Goal: Task Accomplishment & Management: Complete application form

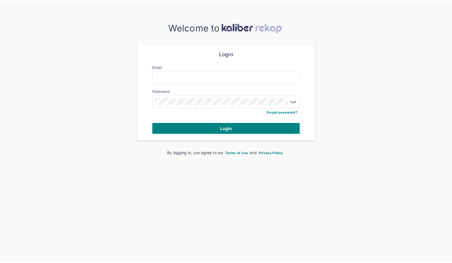
scroll to position [7, 0]
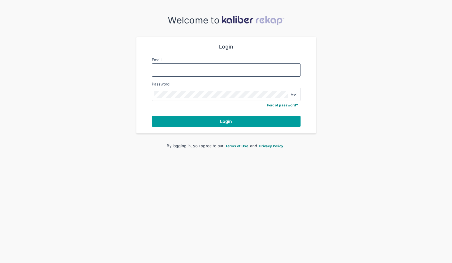
type input "**********"
click at [219, 118] on button "Login" at bounding box center [226, 121] width 149 height 11
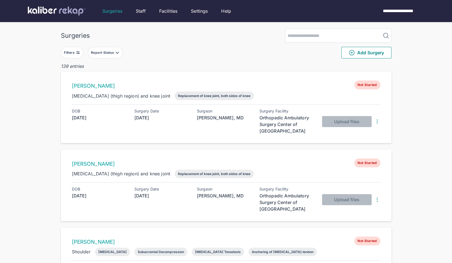
click at [116, 47] on button "Report Status" at bounding box center [105, 53] width 35 height 12
click at [114, 53] on div "Report Status" at bounding box center [103, 52] width 24 height 4
click at [98, 82] on div "Not Started Processing Ready for Review Sent to Patient" at bounding box center [130, 81] width 84 height 44
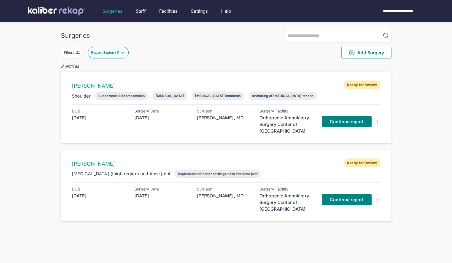
click at [51, 106] on div "Surgeries Filters Report Status ( 1 ) Add Surgery 2 entries [PERSON_NAME] Ready…" at bounding box center [226, 142] width 452 height 285
click at [337, 198] on span "Continue report" at bounding box center [346, 200] width 34 height 6
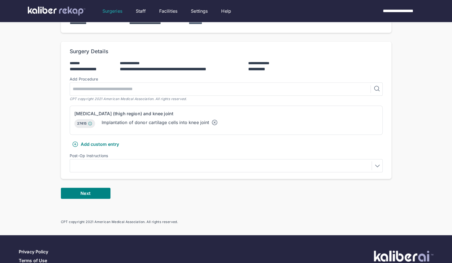
scroll to position [95, 0]
click at [149, 164] on div at bounding box center [226, 165] width 309 height 9
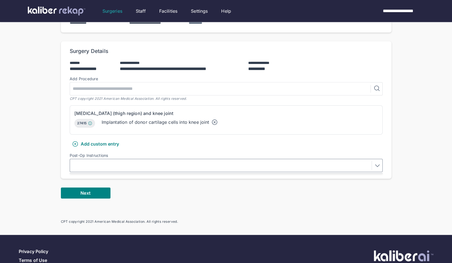
click at [146, 165] on div at bounding box center [226, 165] width 309 height 9
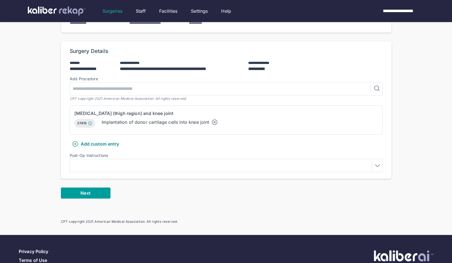
click at [102, 190] on button "Next" at bounding box center [86, 192] width 50 height 11
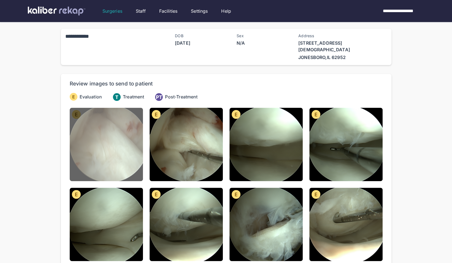
click at [101, 155] on img at bounding box center [106, 144] width 73 height 73
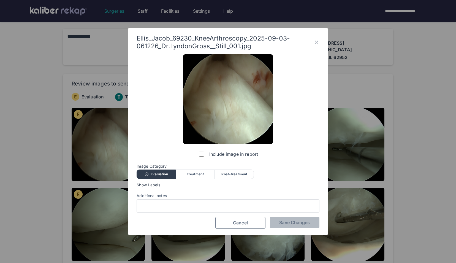
click at [241, 223] on span "Cancel" at bounding box center [240, 223] width 15 height 6
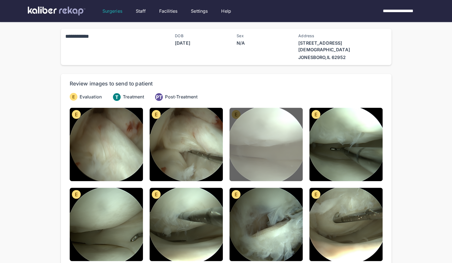
click at [285, 149] on img at bounding box center [265, 144] width 73 height 73
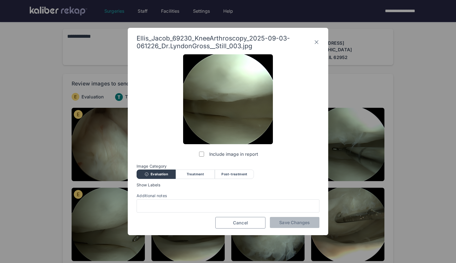
click at [230, 220] on button "Cancel" at bounding box center [240, 223] width 50 height 12
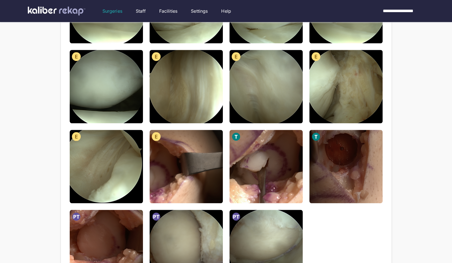
scroll to position [301, 0]
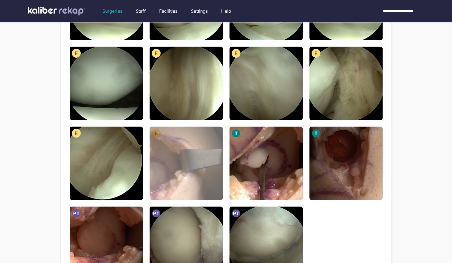
click at [151, 189] on img at bounding box center [185, 162] width 73 height 73
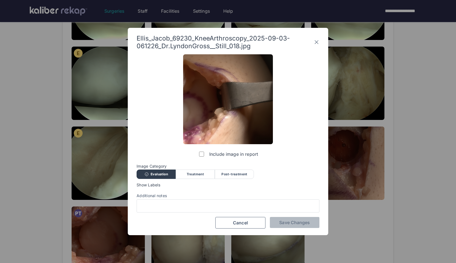
click at [204, 155] on label "Include image in report" at bounding box center [228, 153] width 60 height 11
click at [299, 222] on span "Save Changes" at bounding box center [294, 222] width 31 height 6
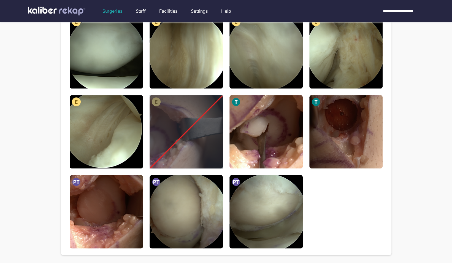
scroll to position [333, 0]
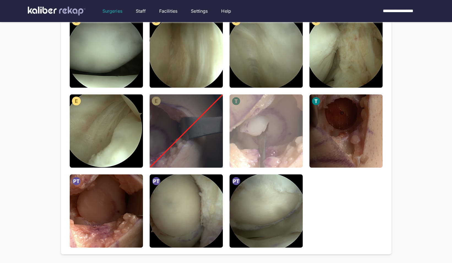
click at [299, 153] on img at bounding box center [265, 130] width 73 height 73
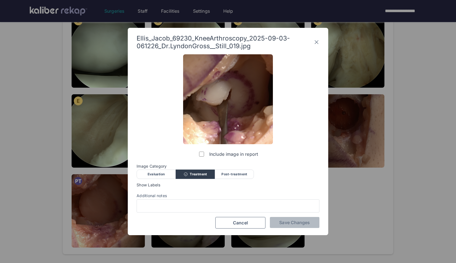
click at [169, 172] on div "Evaluation" at bounding box center [156, 173] width 39 height 9
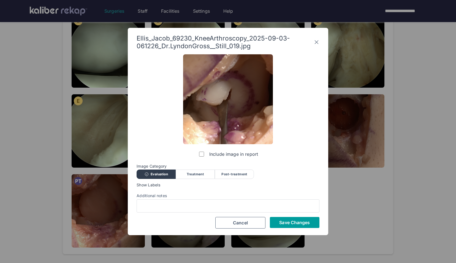
click at [283, 221] on span "Save Changes" at bounding box center [294, 222] width 31 height 6
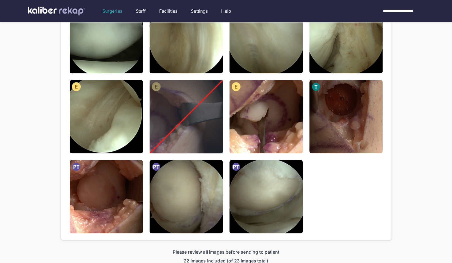
scroll to position [425, 0]
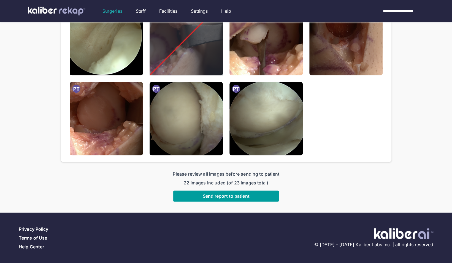
click at [221, 197] on span "Send report to patient" at bounding box center [225, 196] width 47 height 6
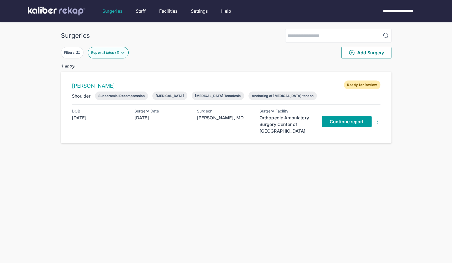
click at [340, 123] on span "Continue report" at bounding box center [346, 122] width 34 height 6
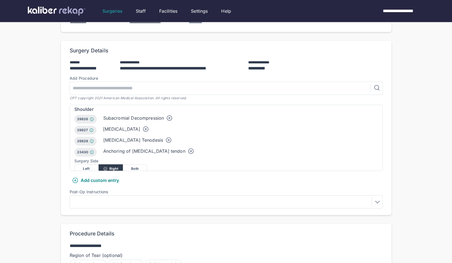
scroll to position [4, 0]
click at [105, 197] on div at bounding box center [226, 201] width 309 height 9
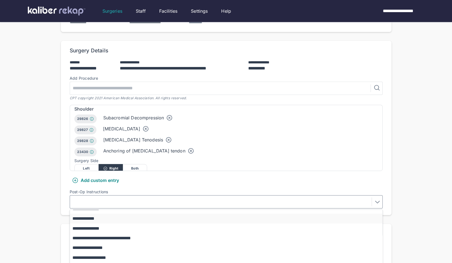
scroll to position [48, 0]
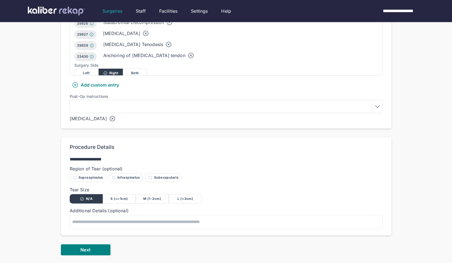
scroll to position [198, 0]
click at [81, 246] on span "Next" at bounding box center [85, 249] width 10 height 6
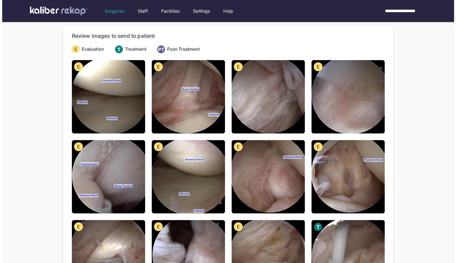
scroll to position [48, 0]
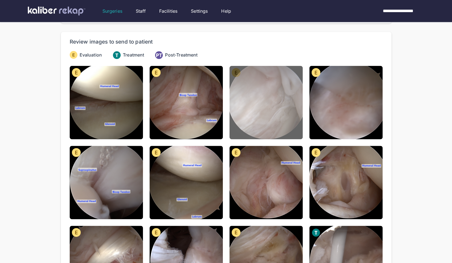
click at [283, 90] on img at bounding box center [265, 102] width 73 height 73
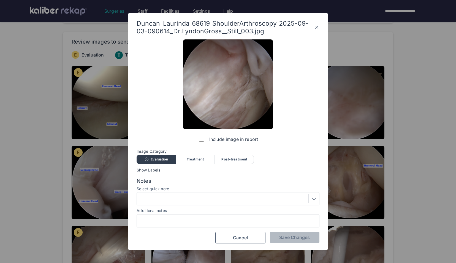
click at [222, 200] on div at bounding box center [227, 198] width 179 height 9
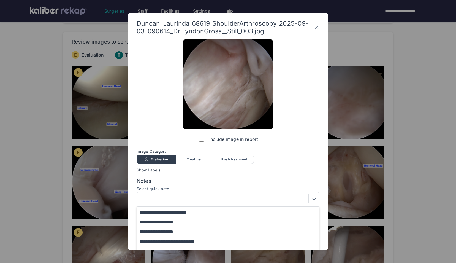
scroll to position [45, 0]
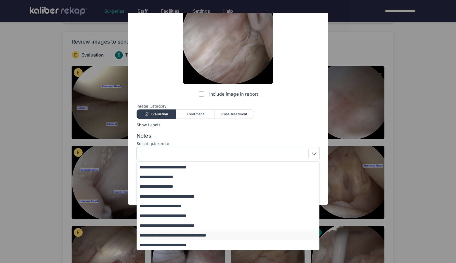
click at [189, 233] on button "**********" at bounding box center [230, 235] width 187 height 10
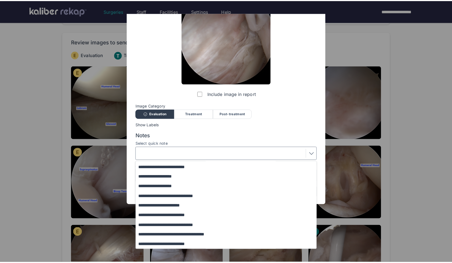
scroll to position [0, 0]
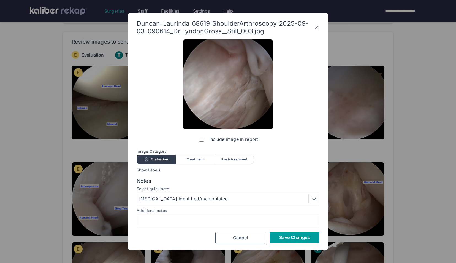
click at [290, 234] on span "Save Changes" at bounding box center [294, 237] width 31 height 6
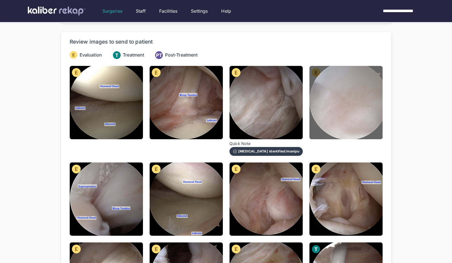
click at [353, 106] on img at bounding box center [345, 102] width 73 height 73
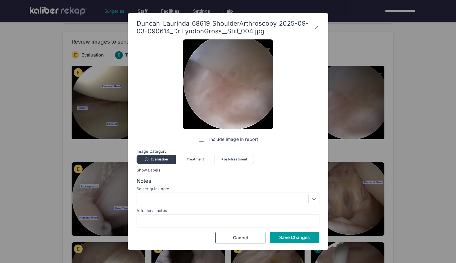
click at [300, 238] on span "Save Changes" at bounding box center [294, 237] width 31 height 6
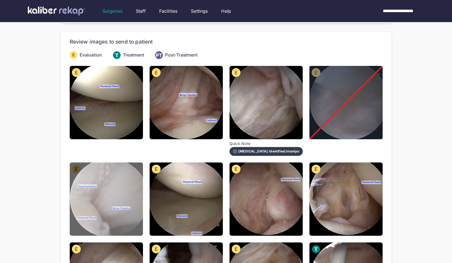
click at [128, 174] on img at bounding box center [106, 198] width 73 height 73
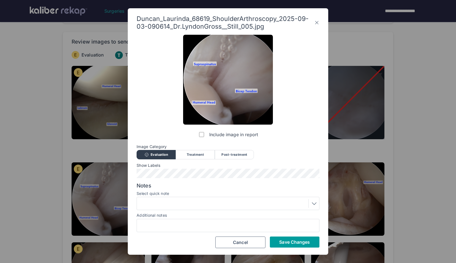
click at [301, 244] on span "Save Changes" at bounding box center [294, 242] width 31 height 6
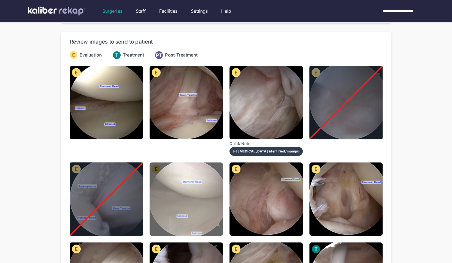
scroll to position [77, 0]
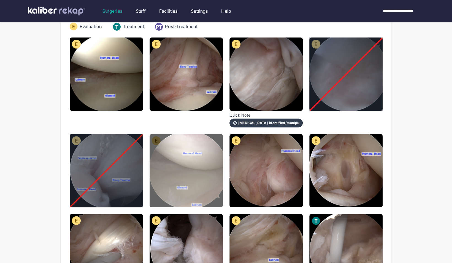
click at [210, 179] on img at bounding box center [185, 170] width 73 height 73
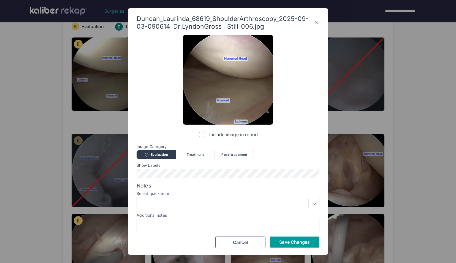
click at [297, 243] on span "Save Changes" at bounding box center [294, 242] width 31 height 6
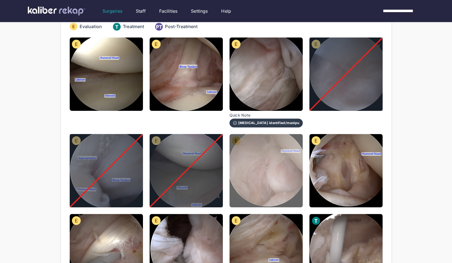
click at [288, 179] on img at bounding box center [265, 170] width 73 height 73
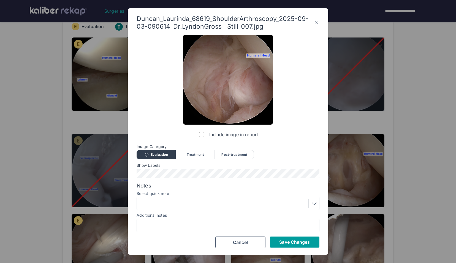
click at [304, 243] on span "Save Changes" at bounding box center [294, 242] width 31 height 6
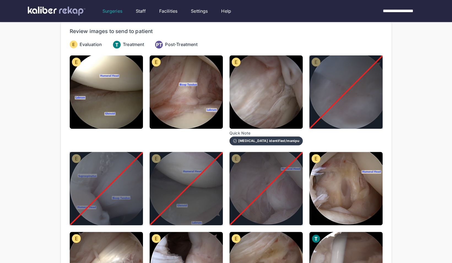
scroll to position [59, 0]
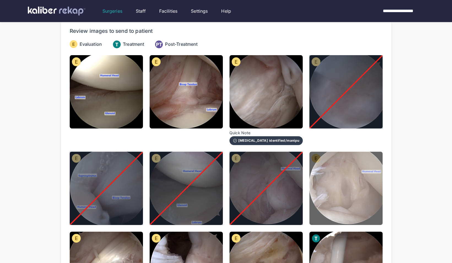
click at [354, 197] on img at bounding box center [345, 187] width 73 height 73
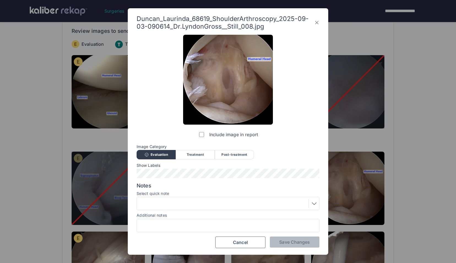
click at [238, 206] on div at bounding box center [227, 203] width 179 height 9
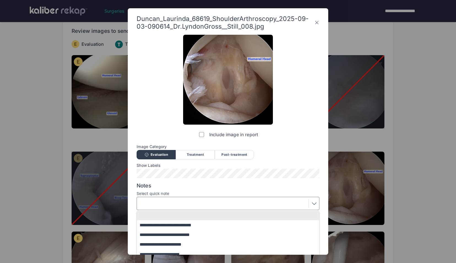
click at [225, 156] on div "Post-treatment" at bounding box center [234, 154] width 39 height 9
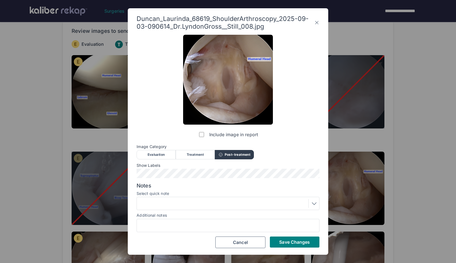
click at [197, 214] on div "Additional notes" at bounding box center [228, 215] width 183 height 6
click at [195, 209] on div at bounding box center [228, 203] width 183 height 13
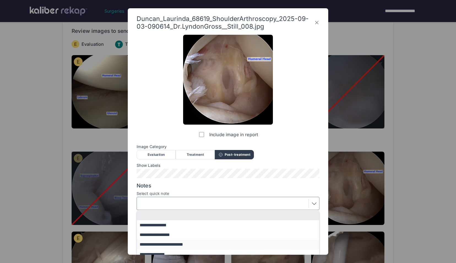
click at [190, 244] on button "**********" at bounding box center [230, 244] width 187 height 10
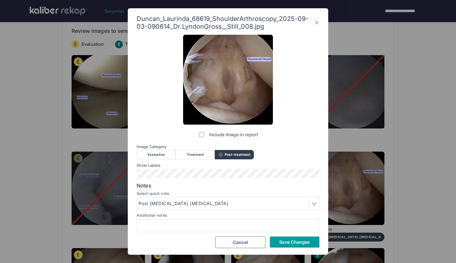
click at [297, 247] on button "Save Changes" at bounding box center [295, 241] width 50 height 11
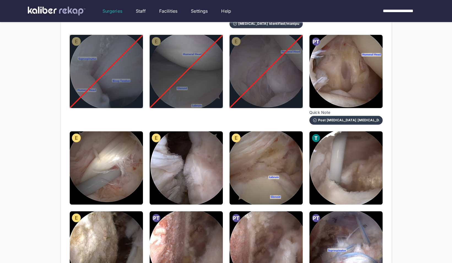
scroll to position [177, 0]
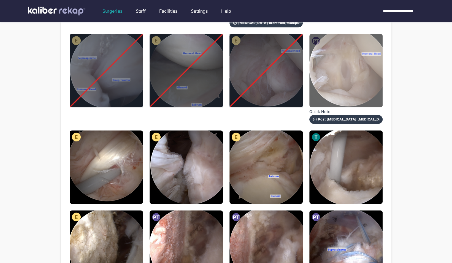
click at [337, 46] on img at bounding box center [345, 70] width 73 height 73
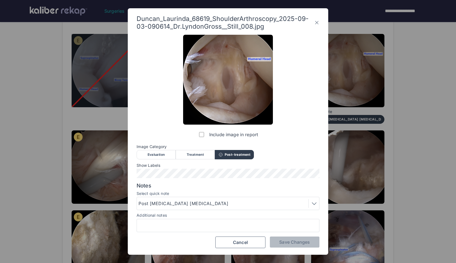
click at [164, 154] on div "Evaluation" at bounding box center [156, 154] width 39 height 9
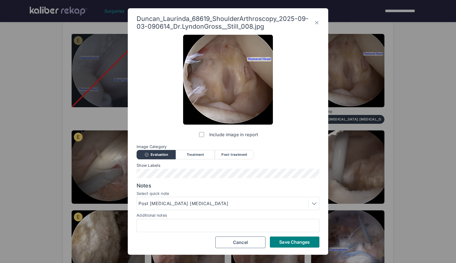
click at [212, 195] on label "Select quick note" at bounding box center [228, 193] width 183 height 4
click at [200, 210] on div "Notes Select quick note Post [MEDICAL_DATA] [MEDICAL_DATA] Additional notes" at bounding box center [228, 207] width 183 height 50
click at [200, 208] on div "Post [MEDICAL_DATA] [MEDICAL_DATA]" at bounding box center [227, 203] width 179 height 9
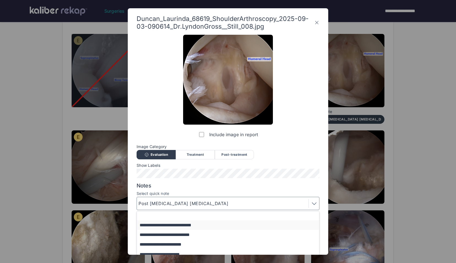
click at [174, 222] on button "**********" at bounding box center [230, 225] width 187 height 10
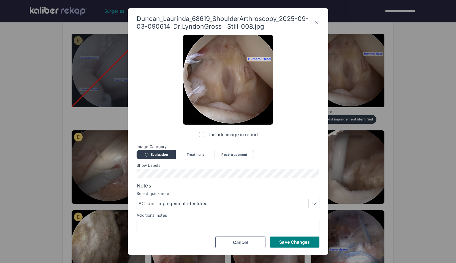
click at [173, 207] on div "AC joint impingement identified" at bounding box center [227, 203] width 179 height 9
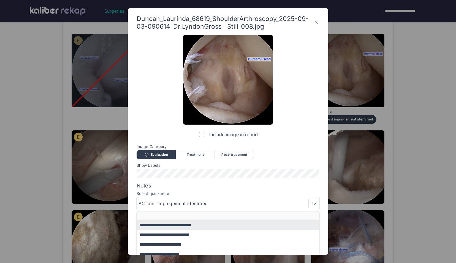
click at [164, 212] on button "button" at bounding box center [230, 215] width 187 height 9
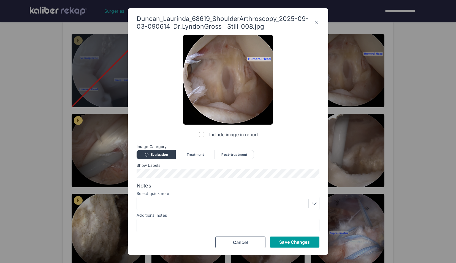
click at [283, 239] on span "Save Changes" at bounding box center [294, 242] width 31 height 6
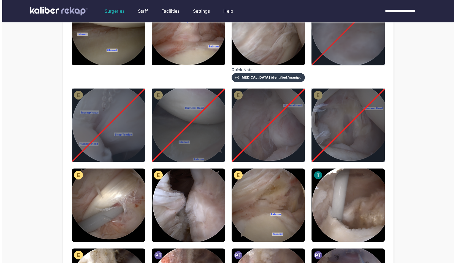
scroll to position [123, 0]
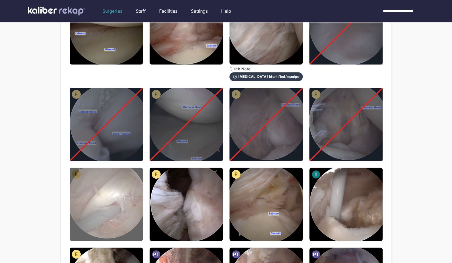
click at [110, 183] on img at bounding box center [106, 203] width 73 height 73
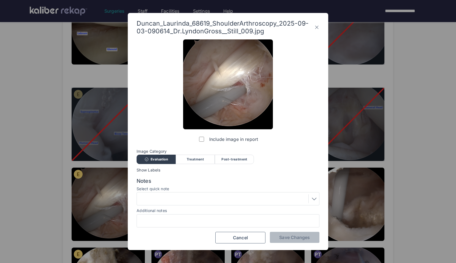
click at [189, 194] on div at bounding box center [227, 198] width 179 height 9
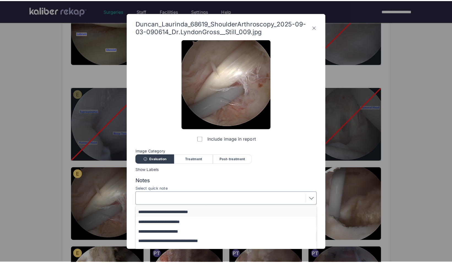
scroll to position [23, 0]
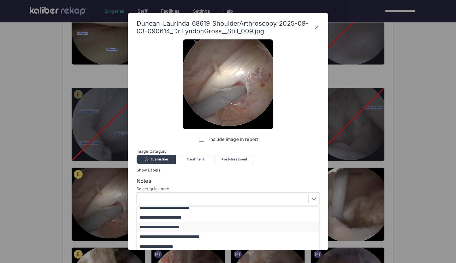
click at [175, 228] on button "**********" at bounding box center [230, 227] width 187 height 10
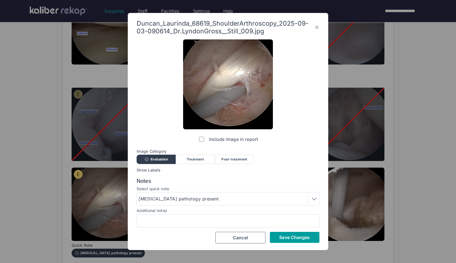
click at [296, 238] on span "Save Changes" at bounding box center [294, 237] width 31 height 6
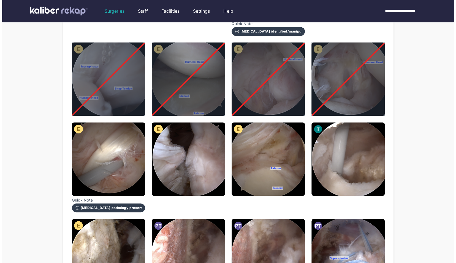
scroll to position [174, 0]
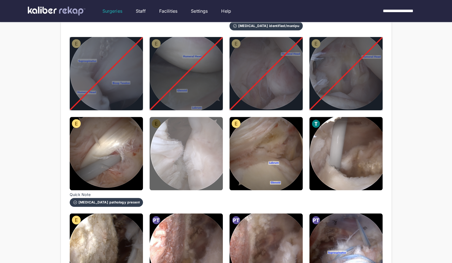
click at [200, 150] on img at bounding box center [185, 153] width 73 height 73
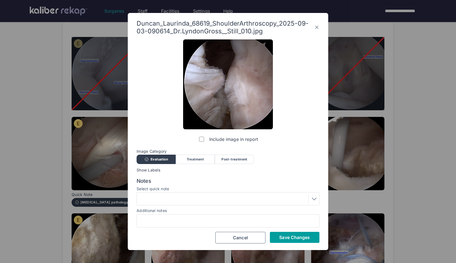
click at [303, 233] on button "Save Changes" at bounding box center [295, 236] width 50 height 11
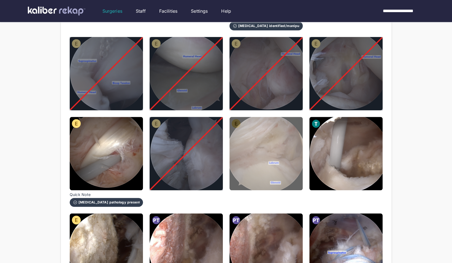
click at [268, 160] on img at bounding box center [265, 153] width 73 height 73
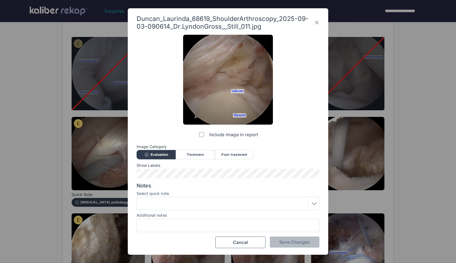
click at [222, 156] on div "Post-treatment" at bounding box center [234, 154] width 39 height 9
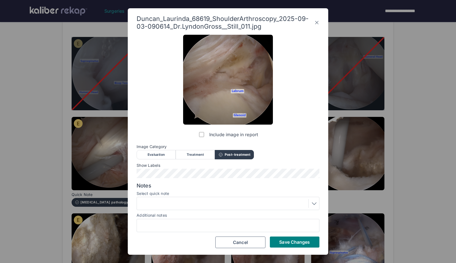
click at [161, 201] on div at bounding box center [227, 203] width 179 height 9
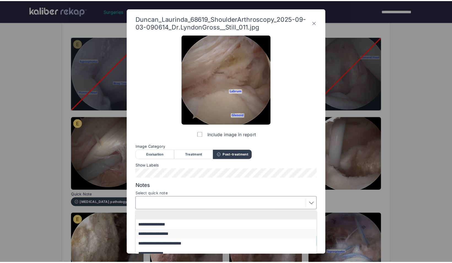
scroll to position [2, 0]
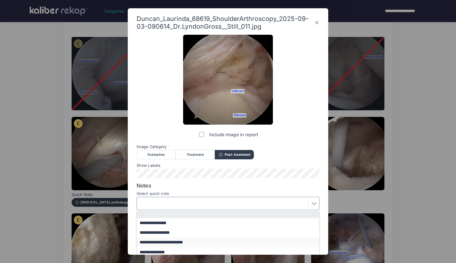
click at [181, 238] on button "**********" at bounding box center [230, 242] width 187 height 10
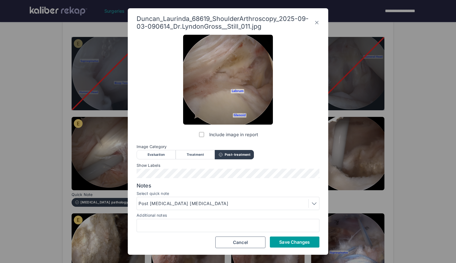
click at [287, 241] on span "Save Changes" at bounding box center [294, 242] width 31 height 6
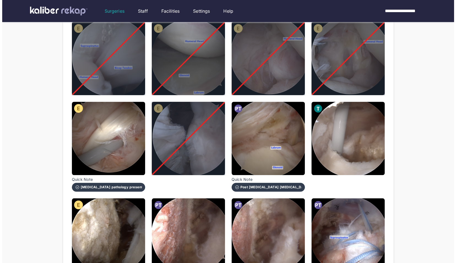
scroll to position [189, 0]
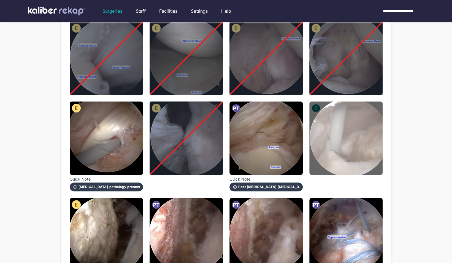
click at [371, 126] on img at bounding box center [345, 137] width 73 height 73
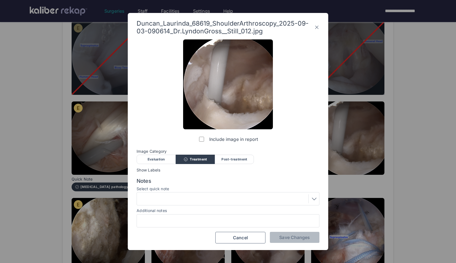
click at [163, 157] on div "Evaluation" at bounding box center [156, 158] width 39 height 9
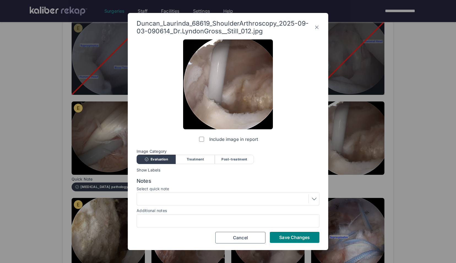
click at [227, 193] on div at bounding box center [228, 198] width 183 height 13
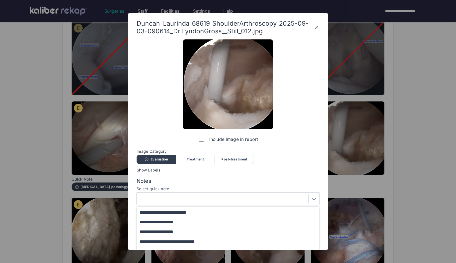
scroll to position [45, 0]
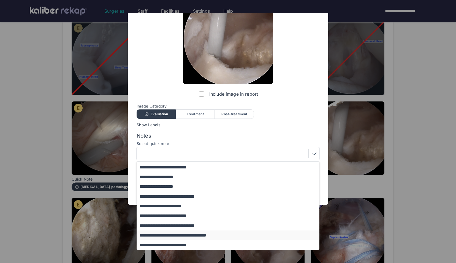
click at [176, 232] on button "**********" at bounding box center [230, 235] width 187 height 10
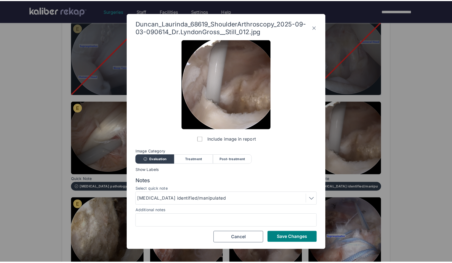
scroll to position [0, 0]
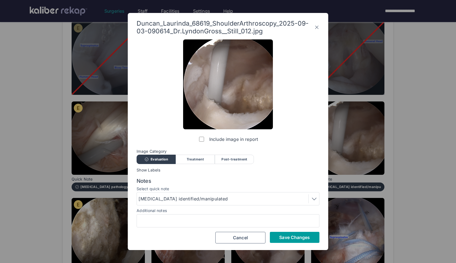
click at [280, 236] on span "Save Changes" at bounding box center [294, 237] width 31 height 6
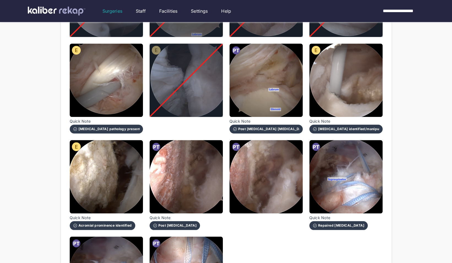
scroll to position [260, 0]
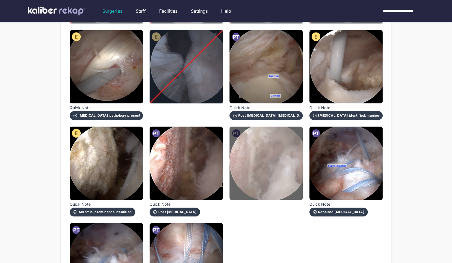
click at [268, 171] on img at bounding box center [265, 162] width 73 height 73
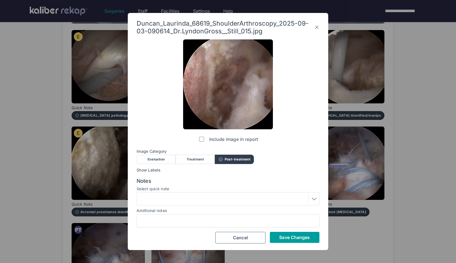
click at [285, 239] on span "Save Changes" at bounding box center [294, 237] width 31 height 6
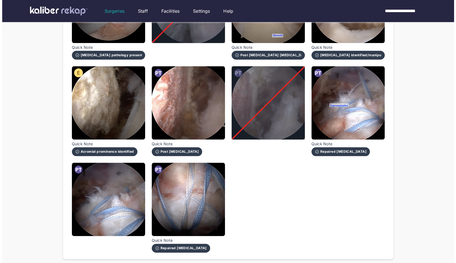
scroll to position [320, 0]
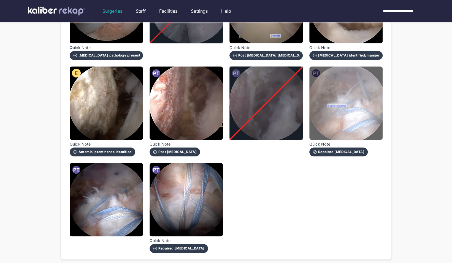
click at [356, 109] on img at bounding box center [345, 102] width 73 height 73
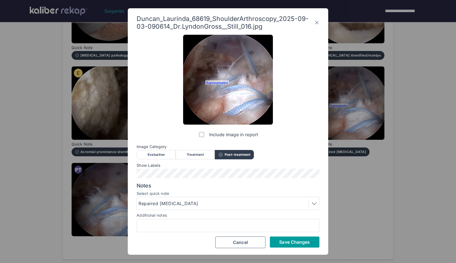
click at [294, 244] on button "Save Changes" at bounding box center [295, 241] width 50 height 11
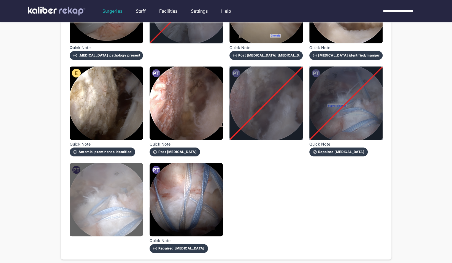
click at [80, 199] on img at bounding box center [106, 199] width 73 height 73
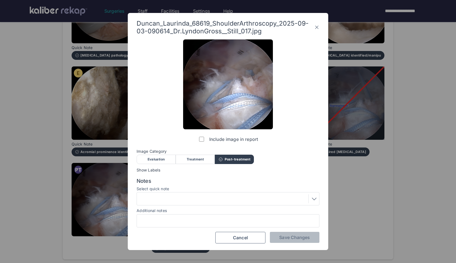
click at [182, 205] on div "Notes Select quick note Additional notes" at bounding box center [228, 203] width 183 height 50
click at [181, 202] on div at bounding box center [227, 198] width 179 height 9
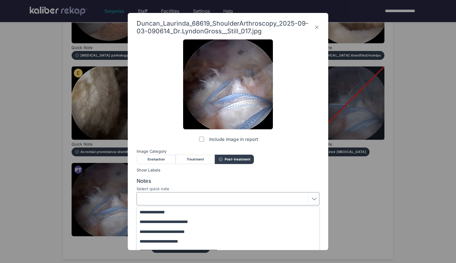
scroll to position [45, 0]
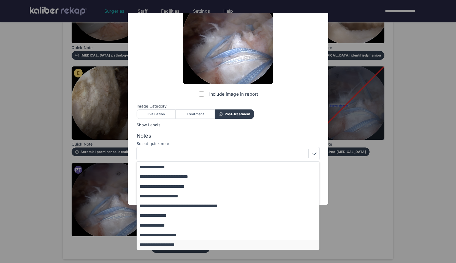
click at [168, 244] on button "**********" at bounding box center [230, 244] width 187 height 10
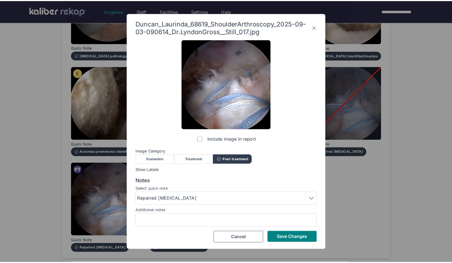
scroll to position [0, 0]
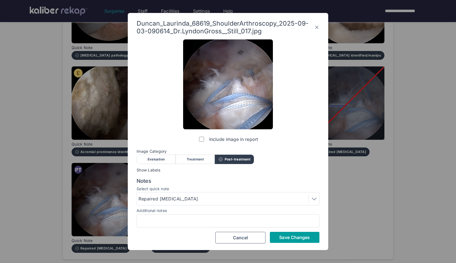
click at [280, 237] on span "Save Changes" at bounding box center [294, 237] width 31 height 6
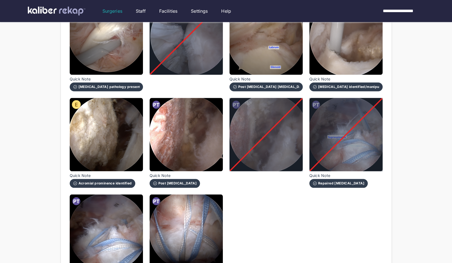
scroll to position [346, 0]
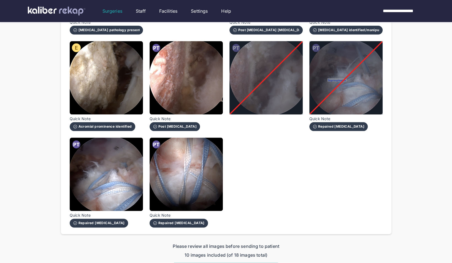
click at [198, 262] on button "Send report to patient" at bounding box center [225, 267] width 105 height 11
